Goal: Communication & Community: Answer question/provide support

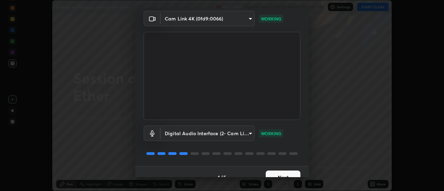
scroll to position [36, 0]
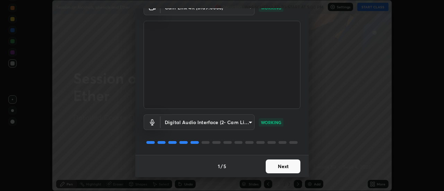
click at [277, 167] on button "Next" at bounding box center [283, 167] width 35 height 14
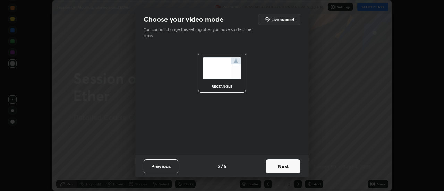
click at [276, 167] on button "Next" at bounding box center [283, 167] width 35 height 14
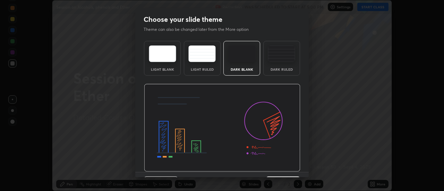
scroll to position [17, 0]
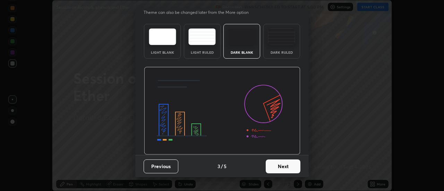
click at [276, 168] on button "Next" at bounding box center [283, 167] width 35 height 14
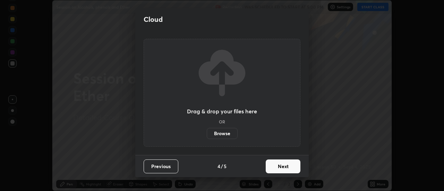
click at [277, 165] on button "Next" at bounding box center [283, 167] width 35 height 14
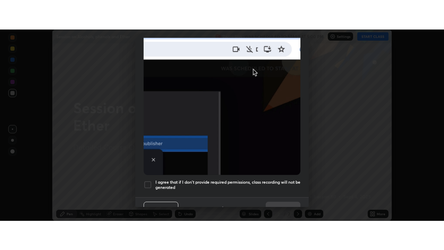
scroll to position [172, 0]
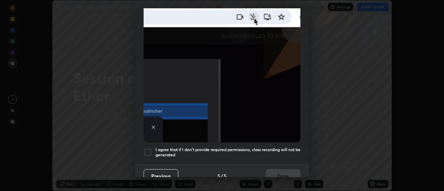
click at [262, 147] on h5 "I agree that if I don't provide required permissions, class recording will not …" at bounding box center [227, 152] width 145 height 11
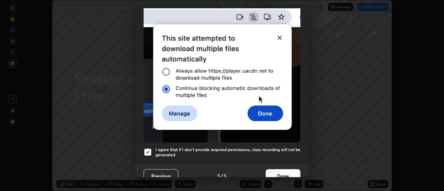
click at [279, 169] on button "Done" at bounding box center [283, 176] width 35 height 14
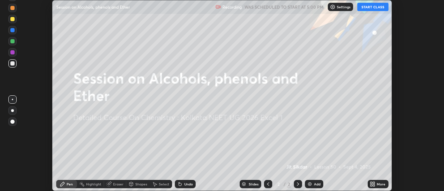
click at [369, 6] on button "START CLASS" at bounding box center [372, 7] width 31 height 8
click at [378, 184] on div "More" at bounding box center [381, 183] width 9 height 3
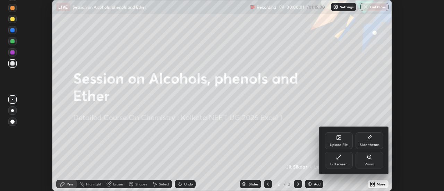
click at [341, 160] on icon at bounding box center [339, 157] width 6 height 6
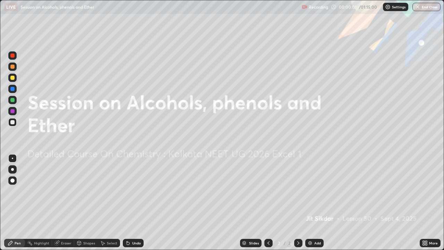
scroll to position [250, 444]
click at [317, 191] on div "Add" at bounding box center [314, 243] width 18 height 8
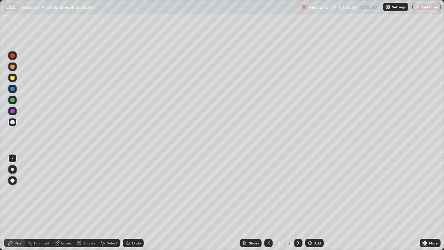
click at [15, 77] on div at bounding box center [12, 78] width 8 height 8
click at [13, 122] on div at bounding box center [12, 122] width 4 height 4
click at [12, 78] on div at bounding box center [12, 78] width 4 height 4
click at [15, 121] on div at bounding box center [12, 122] width 8 height 8
click at [12, 100] on div at bounding box center [12, 100] width 4 height 4
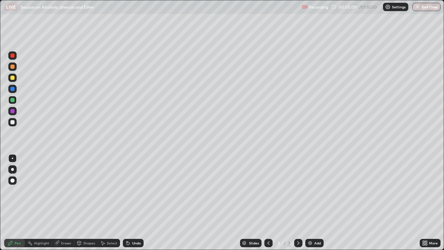
click at [13, 120] on div at bounding box center [12, 122] width 4 height 4
click at [314, 191] on div "Add" at bounding box center [317, 242] width 7 height 3
click at [14, 91] on div at bounding box center [12, 89] width 8 height 8
click at [12, 100] on div at bounding box center [12, 100] width 4 height 4
click at [14, 114] on div at bounding box center [12, 111] width 8 height 8
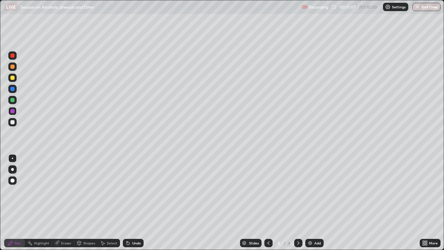
click at [12, 121] on div at bounding box center [12, 122] width 4 height 4
click at [135, 191] on div "Undo" at bounding box center [136, 242] width 9 height 3
click at [133, 191] on div "Undo" at bounding box center [136, 242] width 9 height 3
click at [133, 191] on div "Undo" at bounding box center [133, 243] width 21 height 8
click at [134, 191] on div "Undo" at bounding box center [133, 243] width 21 height 8
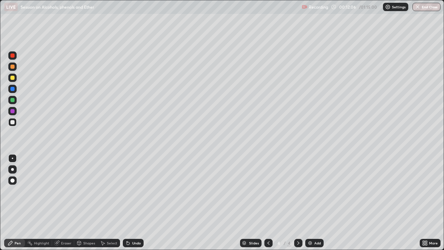
click at [135, 191] on div "Undo" at bounding box center [133, 243] width 21 height 8
click at [136, 191] on div "Undo" at bounding box center [133, 243] width 21 height 8
click at [316, 191] on div "Add" at bounding box center [317, 242] width 7 height 3
click at [16, 78] on div at bounding box center [12, 78] width 8 height 8
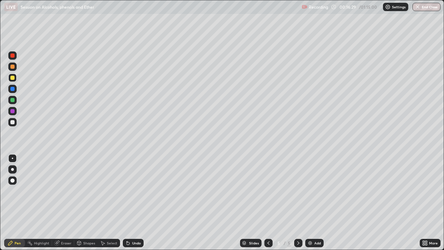
click at [15, 101] on div at bounding box center [12, 100] width 8 height 8
click at [15, 121] on div at bounding box center [12, 122] width 8 height 8
click at [14, 102] on div at bounding box center [12, 100] width 8 height 8
click at [16, 121] on div at bounding box center [12, 122] width 8 height 8
click at [15, 125] on div at bounding box center [12, 122] width 8 height 8
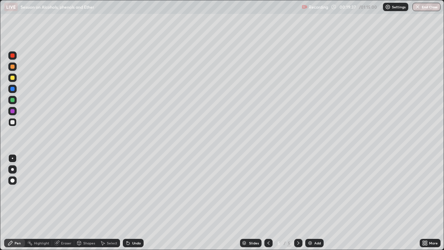
click at [12, 100] on div at bounding box center [12, 100] width 4 height 4
click at [13, 122] on div at bounding box center [12, 122] width 4 height 4
click at [269, 191] on icon at bounding box center [269, 243] width 6 height 6
click at [268, 191] on div at bounding box center [268, 243] width 8 height 8
click at [298, 191] on icon at bounding box center [298, 243] width 6 height 6
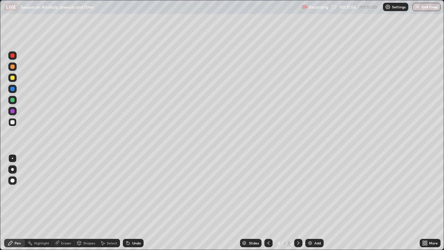
click at [298, 191] on icon at bounding box center [298, 243] width 6 height 6
click at [319, 191] on div "Add" at bounding box center [317, 242] width 7 height 3
click at [13, 102] on div at bounding box center [12, 100] width 4 height 4
click at [266, 191] on icon at bounding box center [269, 243] width 6 height 6
click at [298, 191] on icon at bounding box center [298, 243] width 6 height 6
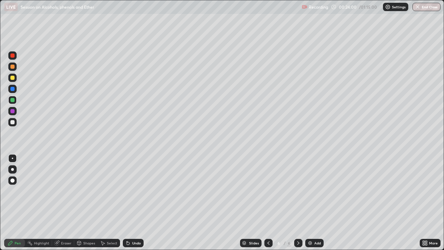
click at [14, 123] on div at bounding box center [12, 122] width 4 height 4
click at [13, 78] on div at bounding box center [12, 78] width 4 height 4
click at [14, 121] on div at bounding box center [12, 122] width 4 height 4
click at [320, 191] on div "Add" at bounding box center [317, 242] width 7 height 3
click at [16, 79] on div at bounding box center [12, 78] width 8 height 8
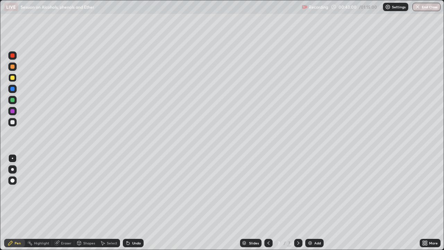
click at [9, 124] on div at bounding box center [12, 122] width 8 height 8
click at [15, 120] on div at bounding box center [12, 122] width 8 height 8
click at [11, 77] on div at bounding box center [12, 78] width 4 height 4
click at [12, 98] on div at bounding box center [12, 100] width 4 height 4
click at [12, 77] on div at bounding box center [12, 78] width 4 height 4
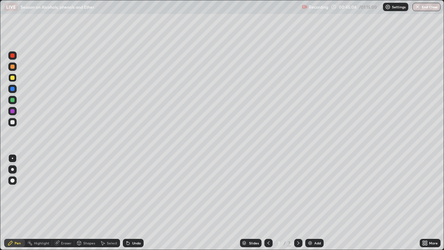
click at [14, 101] on div at bounding box center [12, 100] width 4 height 4
click at [14, 123] on div at bounding box center [12, 122] width 4 height 4
click at [15, 99] on div at bounding box center [12, 100] width 8 height 8
click at [12, 122] on div at bounding box center [12, 122] width 4 height 4
click at [317, 191] on div "Add" at bounding box center [317, 242] width 7 height 3
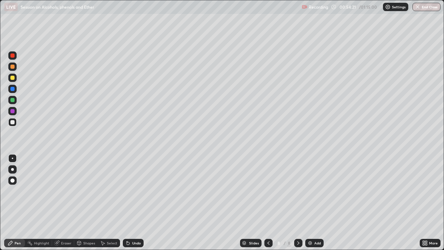
click at [11, 98] on div at bounding box center [12, 100] width 4 height 4
click at [12, 121] on div at bounding box center [12, 122] width 4 height 4
click at [14, 98] on div at bounding box center [12, 100] width 4 height 4
click at [13, 122] on div at bounding box center [12, 122] width 4 height 4
click at [311, 191] on img at bounding box center [310, 243] width 6 height 6
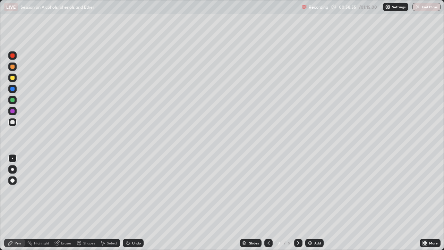
click at [268, 191] on icon at bounding box center [269, 243] width 6 height 6
click at [268, 191] on icon at bounding box center [268, 242] width 2 height 3
click at [298, 191] on icon at bounding box center [298, 243] width 6 height 6
click at [297, 191] on icon at bounding box center [298, 243] width 6 height 6
click at [9, 78] on div at bounding box center [12, 78] width 8 height 8
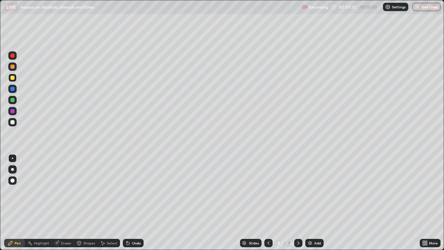
click at [14, 120] on div at bounding box center [12, 122] width 8 height 8
click at [13, 100] on div at bounding box center [12, 100] width 4 height 4
click at [12, 121] on div at bounding box center [12, 122] width 4 height 4
click at [67, 191] on div "Eraser" at bounding box center [66, 242] width 10 height 3
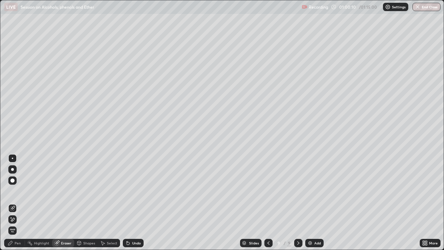
click at [18, 191] on div "Pen" at bounding box center [18, 242] width 6 height 3
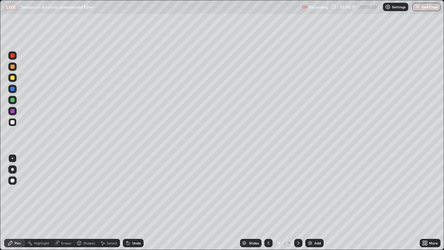
click at [12, 98] on div at bounding box center [12, 100] width 4 height 4
click at [13, 122] on div at bounding box center [12, 122] width 4 height 4
click at [11, 101] on div at bounding box center [12, 100] width 4 height 4
click at [13, 122] on div at bounding box center [12, 122] width 4 height 4
click at [66, 191] on div "Eraser" at bounding box center [66, 242] width 10 height 3
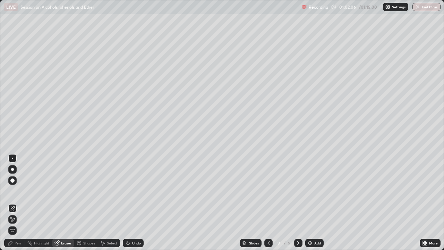
click at [16, 191] on div "Pen" at bounding box center [14, 243] width 21 height 8
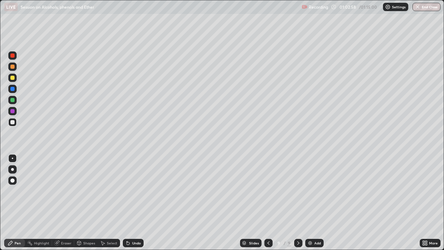
click at [132, 191] on div "Undo" at bounding box center [136, 242] width 9 height 3
click at [136, 191] on div "Undo" at bounding box center [133, 243] width 21 height 8
click at [315, 191] on div "Add" at bounding box center [314, 243] width 18 height 8
click at [13, 100] on div at bounding box center [12, 100] width 4 height 4
click at [15, 120] on div at bounding box center [12, 122] width 8 height 8
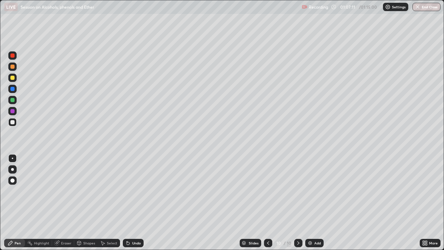
click at [423, 7] on button "End Class" at bounding box center [426, 7] width 28 height 8
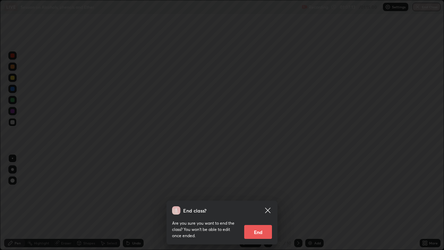
click at [264, 191] on button "End" at bounding box center [258, 232] width 28 height 14
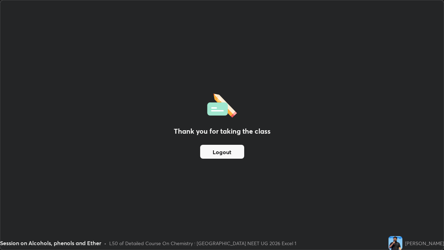
click at [236, 152] on button "Logout" at bounding box center [222, 152] width 44 height 14
